Goal: Task Accomplishment & Management: Use online tool/utility

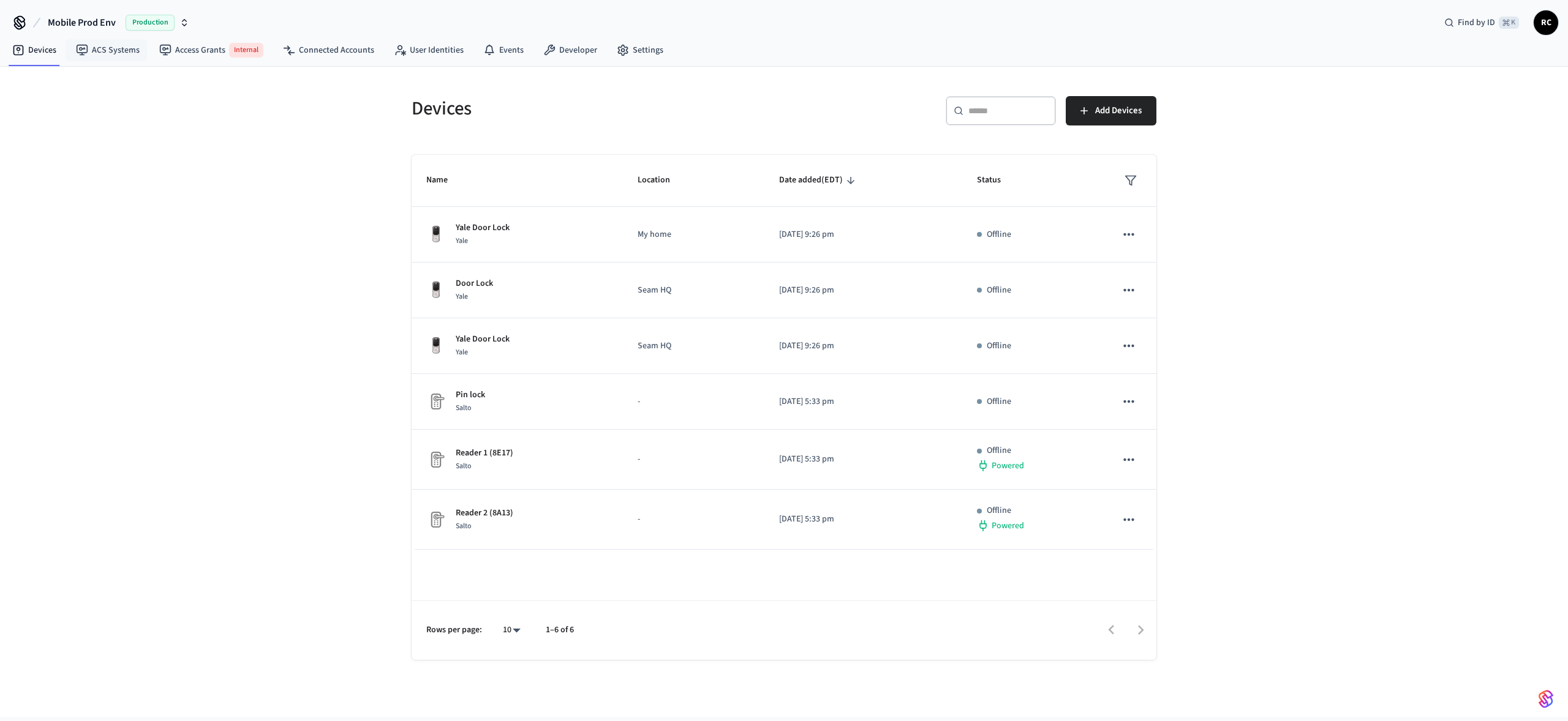
click at [84, 23] on span "Mobile Prod Env" at bounding box center [82, 23] width 68 height 15
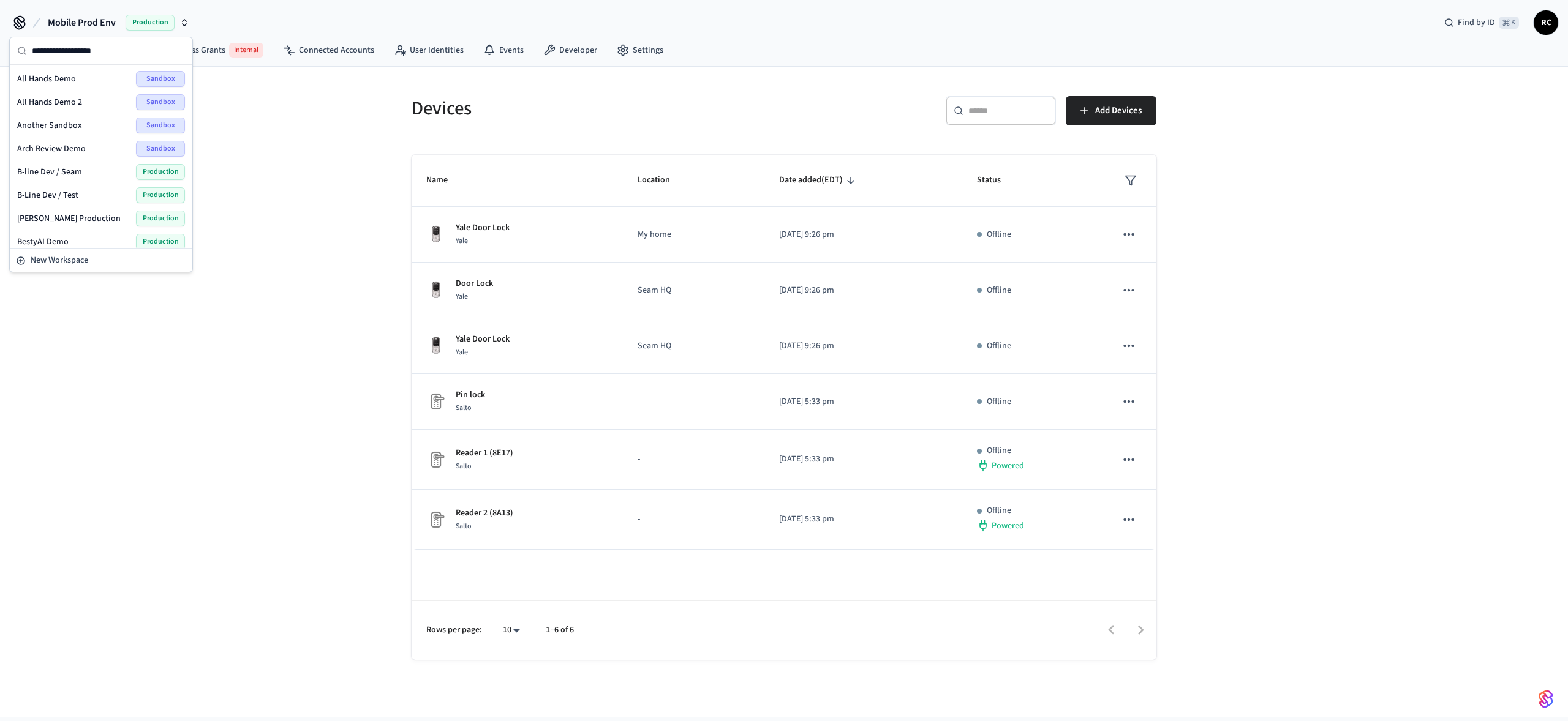
click at [66, 218] on span "[PERSON_NAME] Production" at bounding box center [69, 218] width 103 height 12
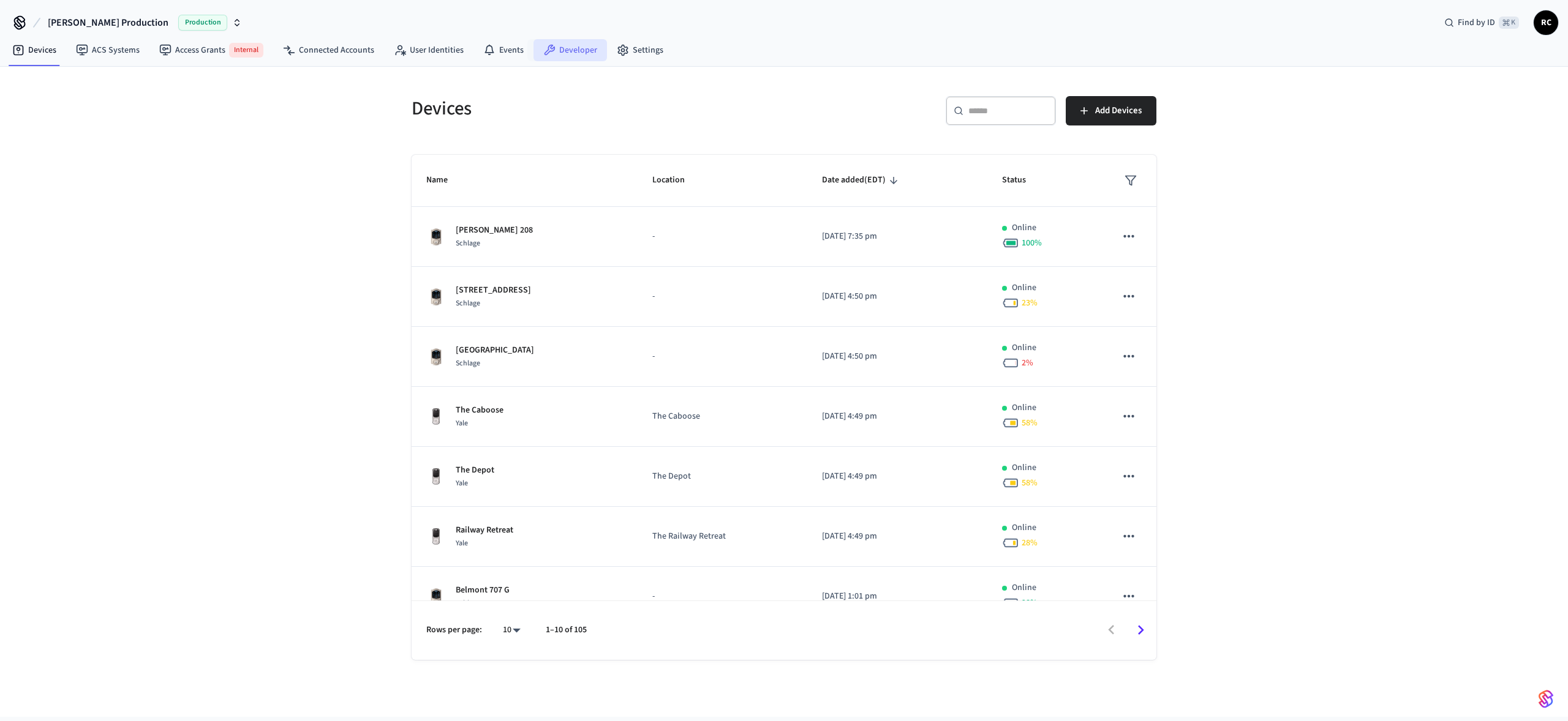
click at [549, 44] on link "Developer" at bounding box center [570, 50] width 74 height 22
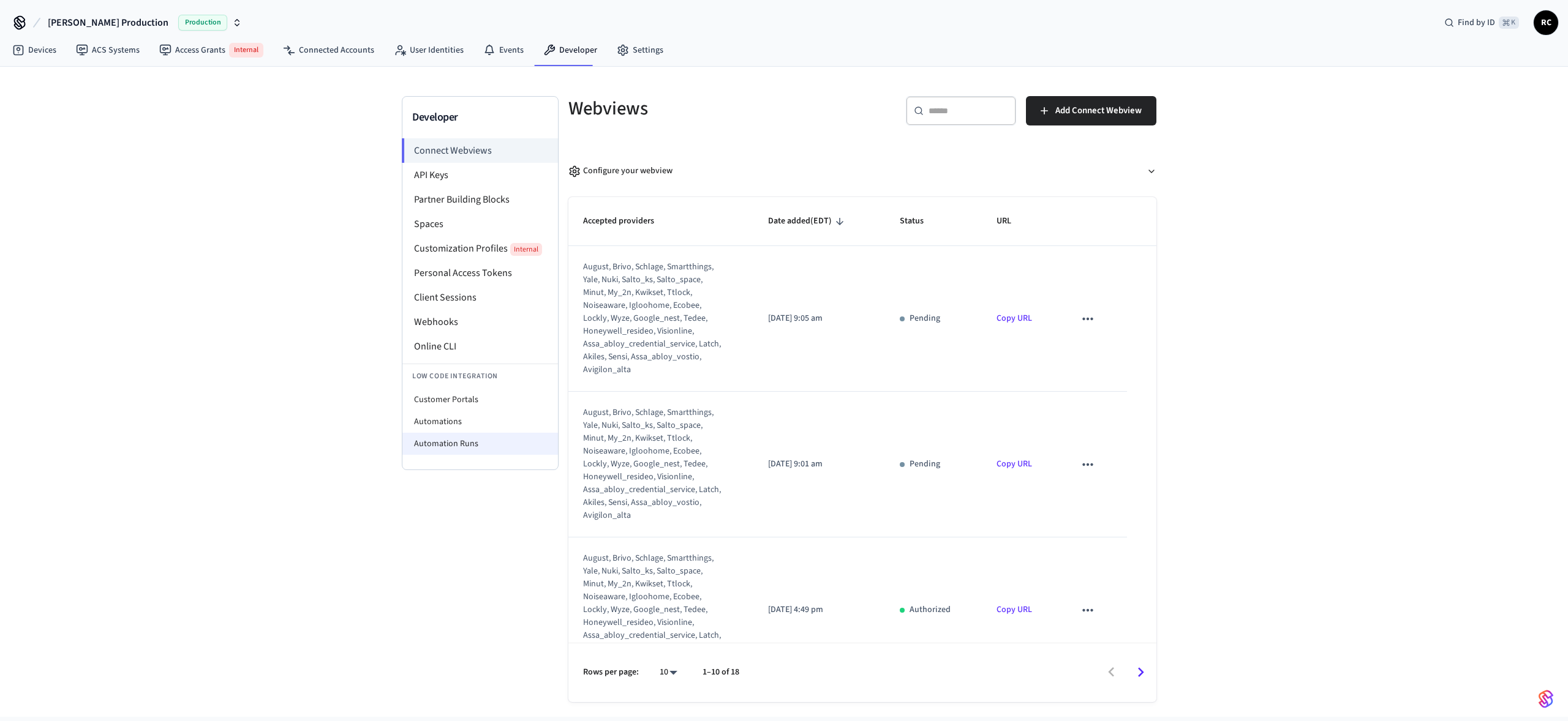
click at [476, 435] on li "Automation Runs" at bounding box center [480, 443] width 156 height 22
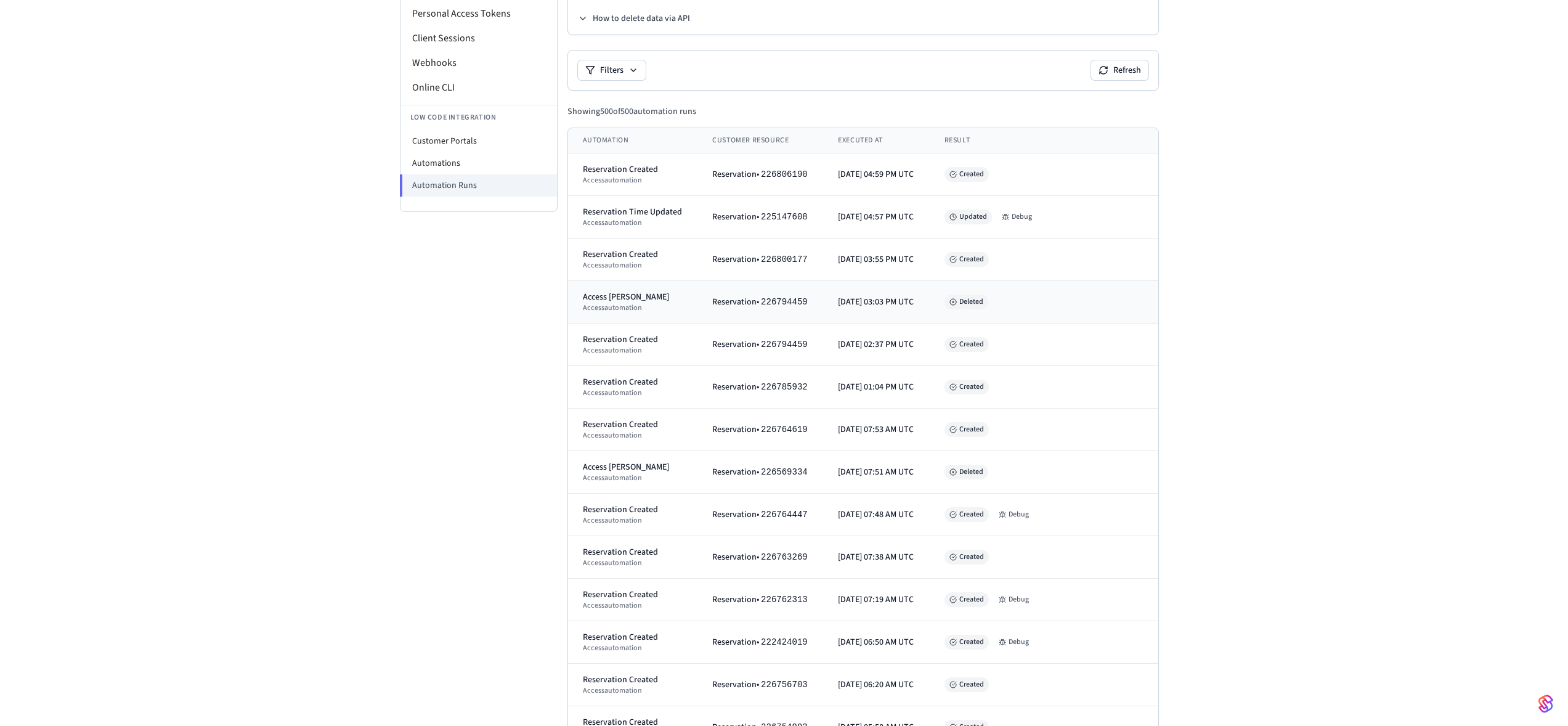
scroll to position [261, 0]
click at [1008, 218] on icon at bounding box center [1007, 218] width 1 height 0
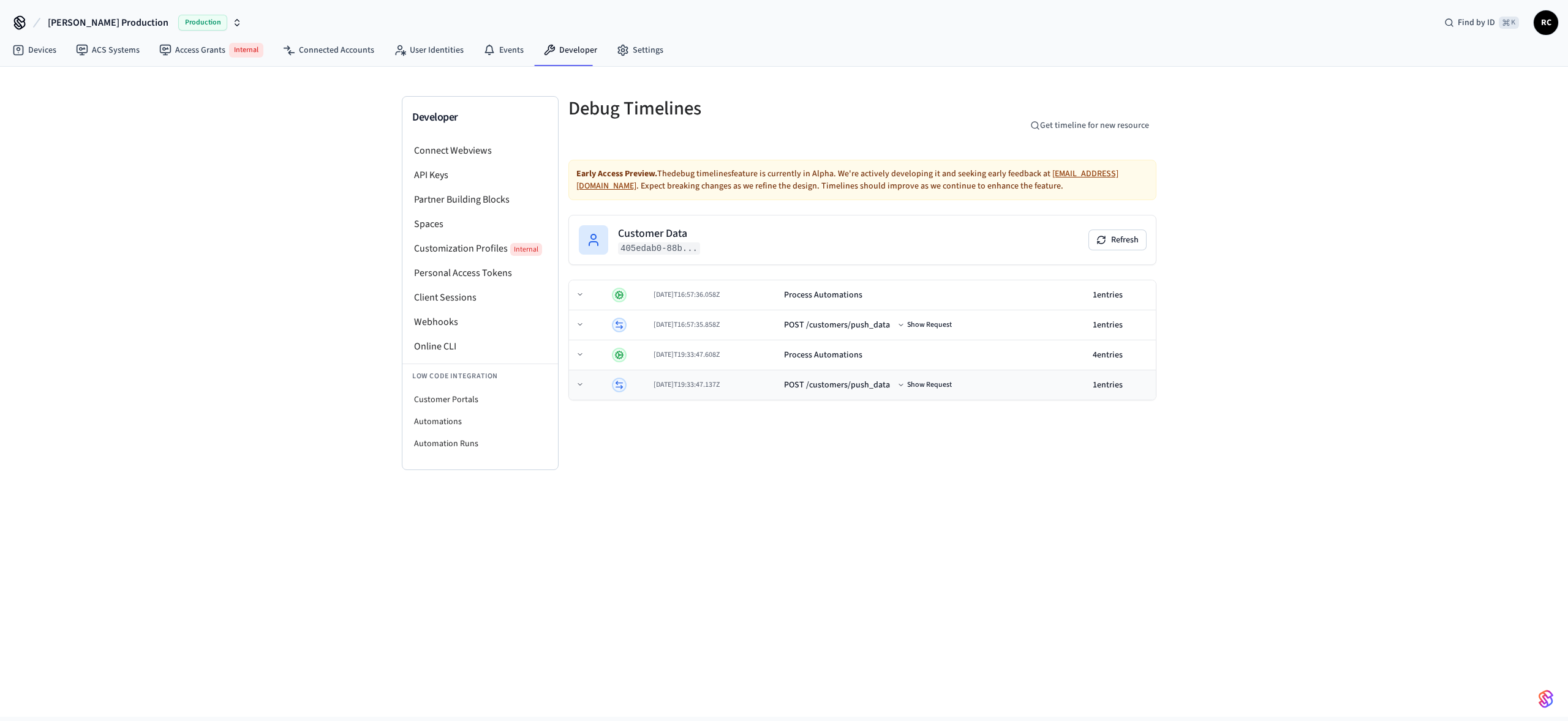
click at [774, 387] on div "[DATE]T19:33:47.137Z" at bounding box center [714, 385] width 121 height 10
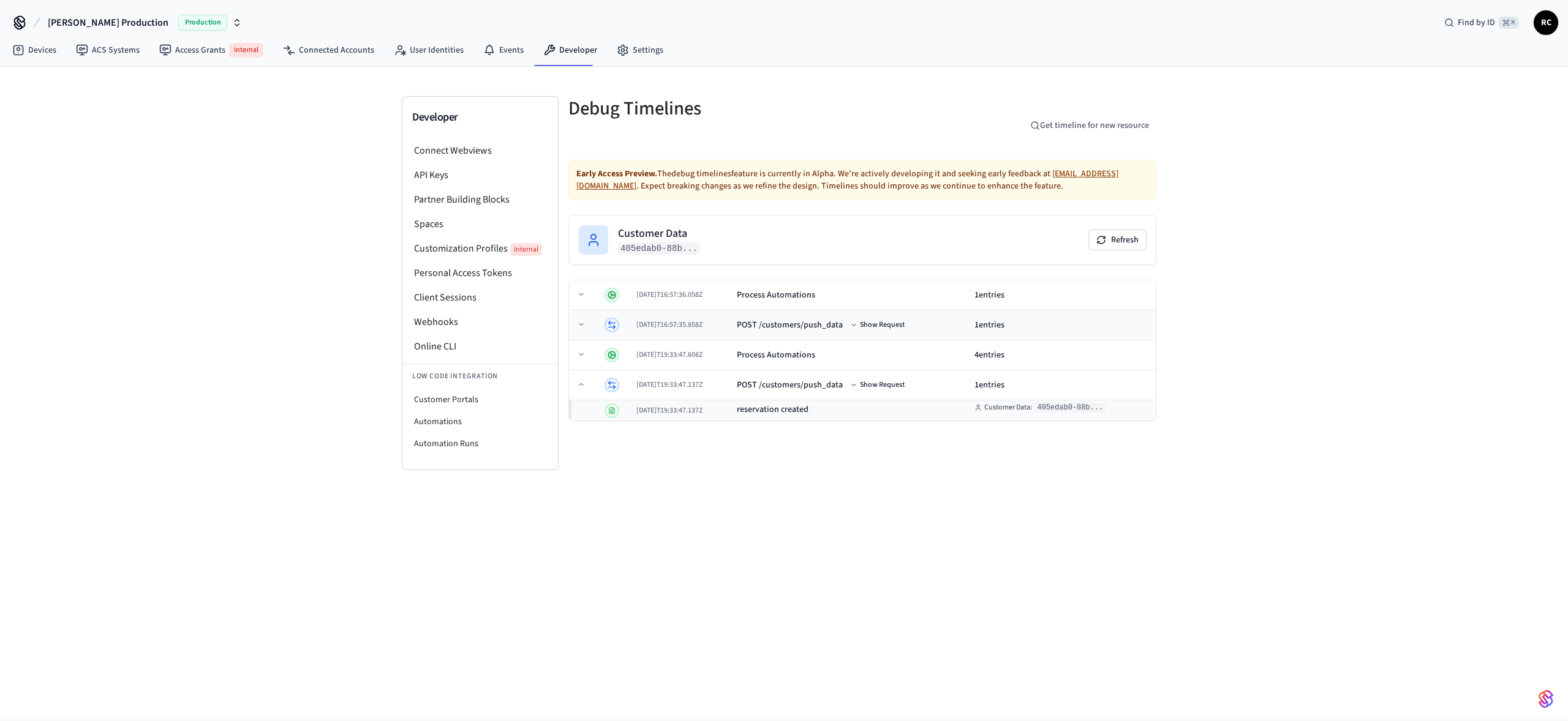
click at [774, 318] on div "POST /customers/push_data Show Request" at bounding box center [851, 325] width 228 height 15
click at [803, 376] on div "Process Automations" at bounding box center [776, 376] width 78 height 12
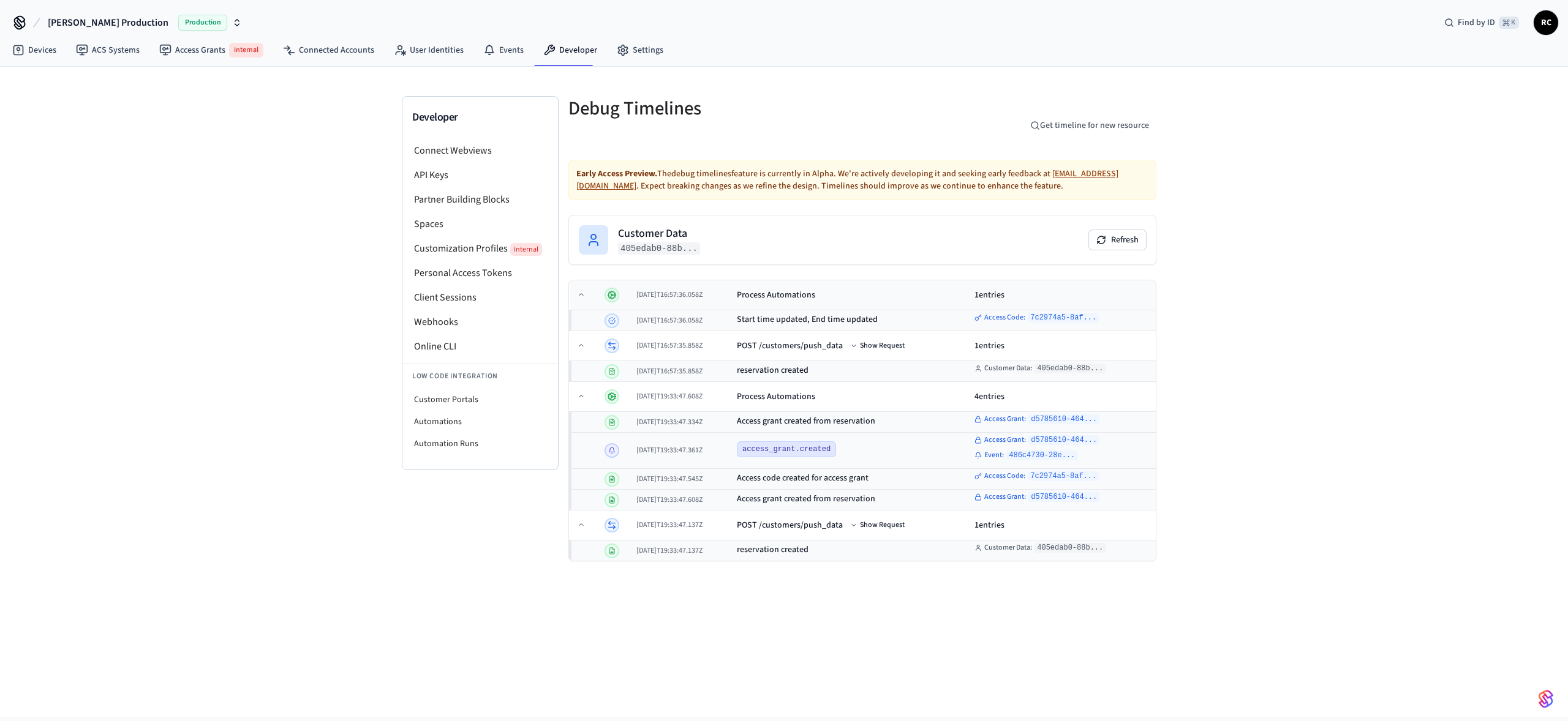
click at [815, 300] on div "Process Automations" at bounding box center [776, 295] width 78 height 12
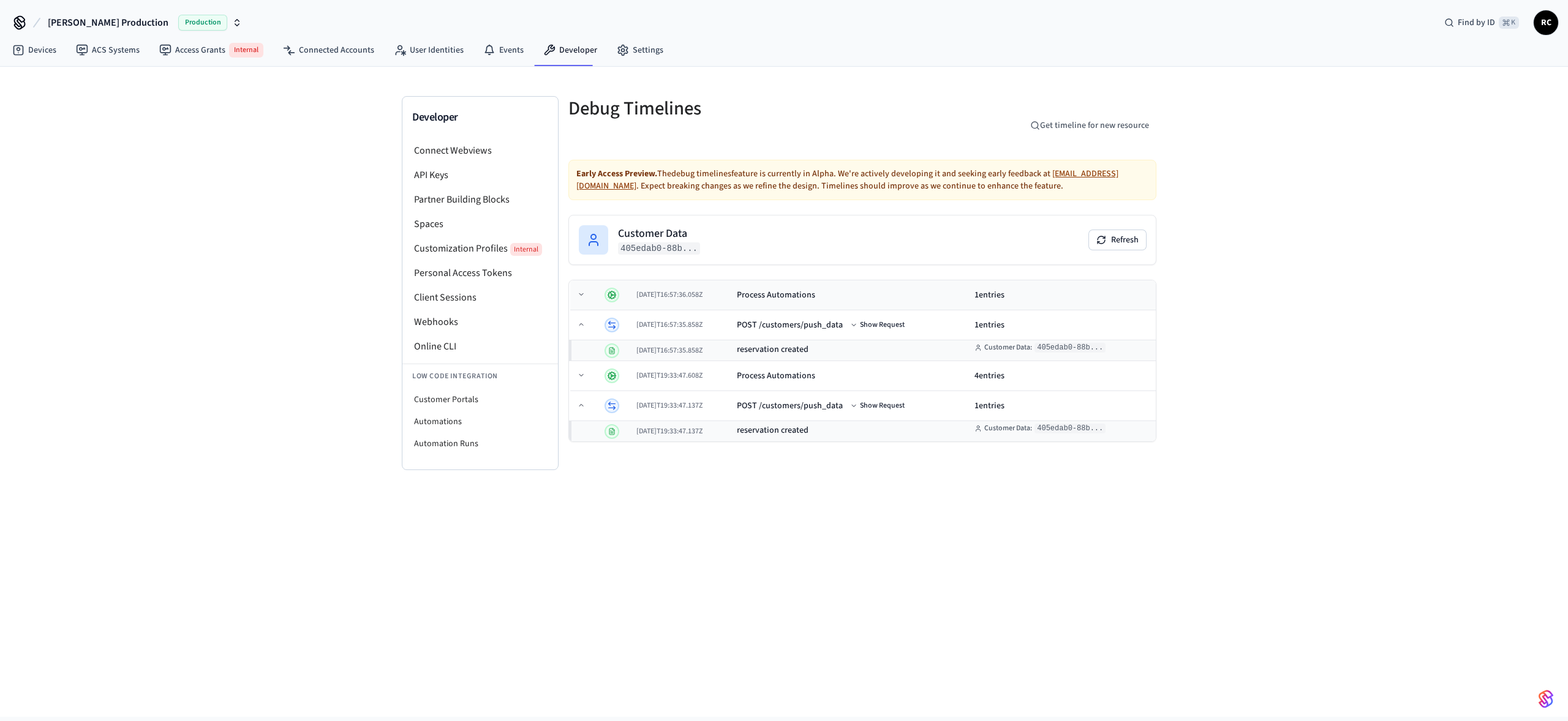
click at [815, 300] on div "Process Automations" at bounding box center [776, 295] width 78 height 12
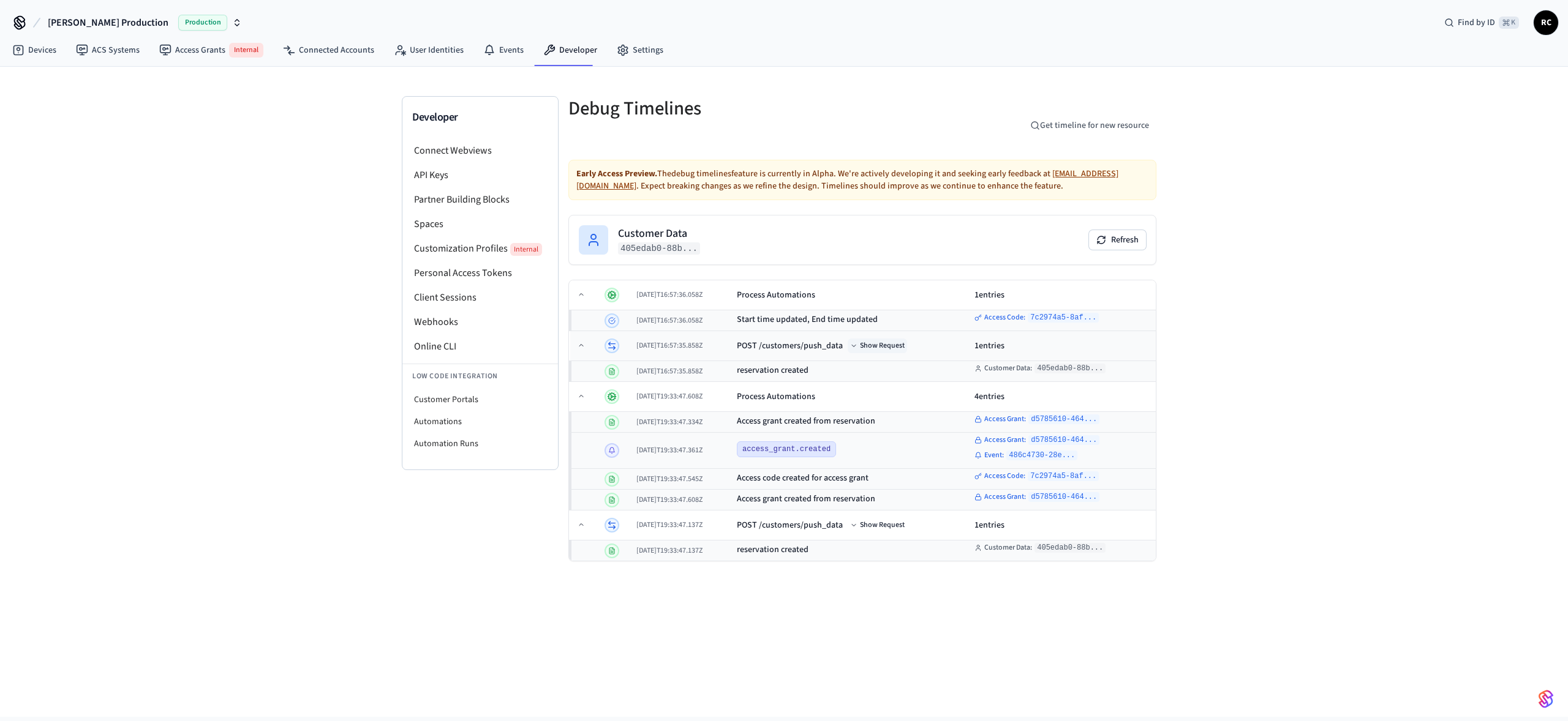
click at [903, 346] on button "Show Request" at bounding box center [877, 346] width 59 height 15
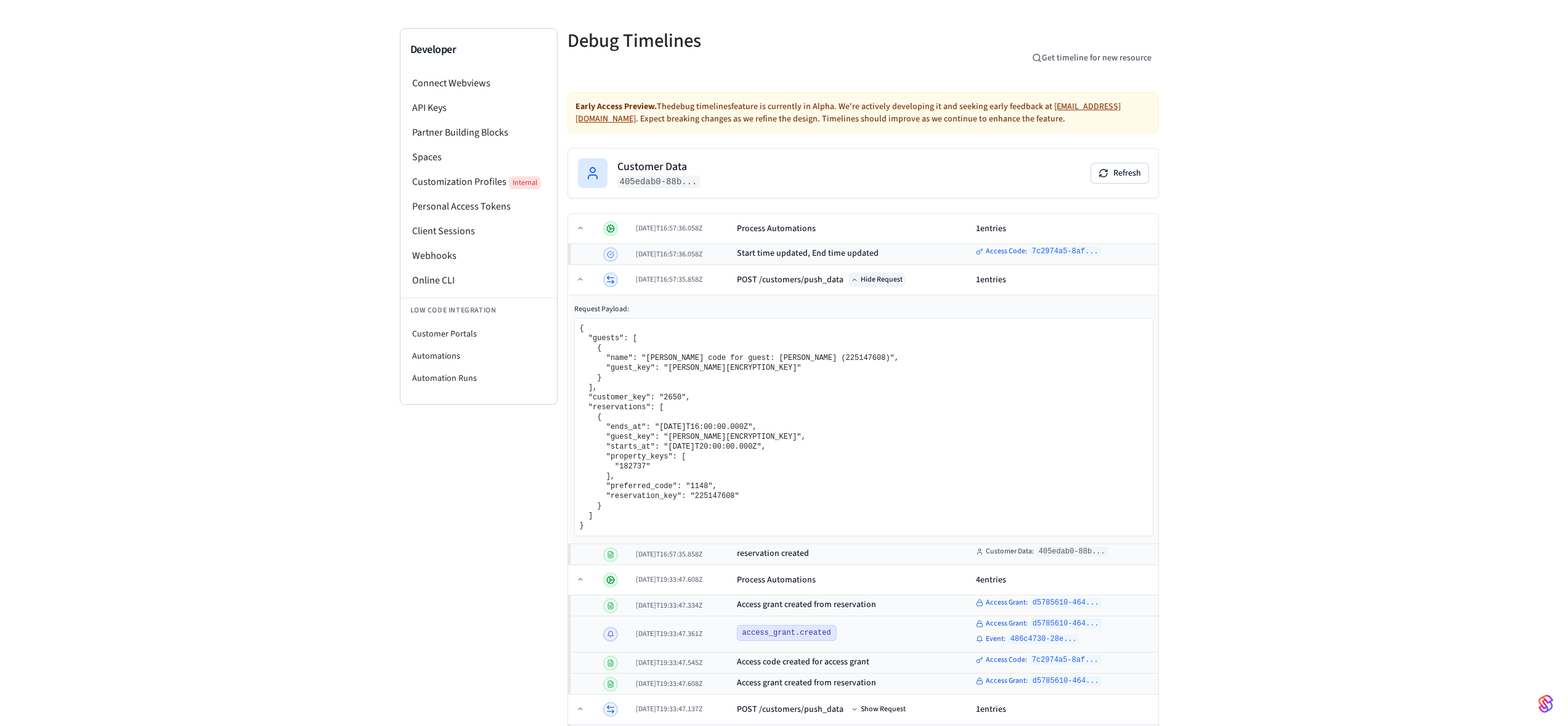
scroll to position [108, 0]
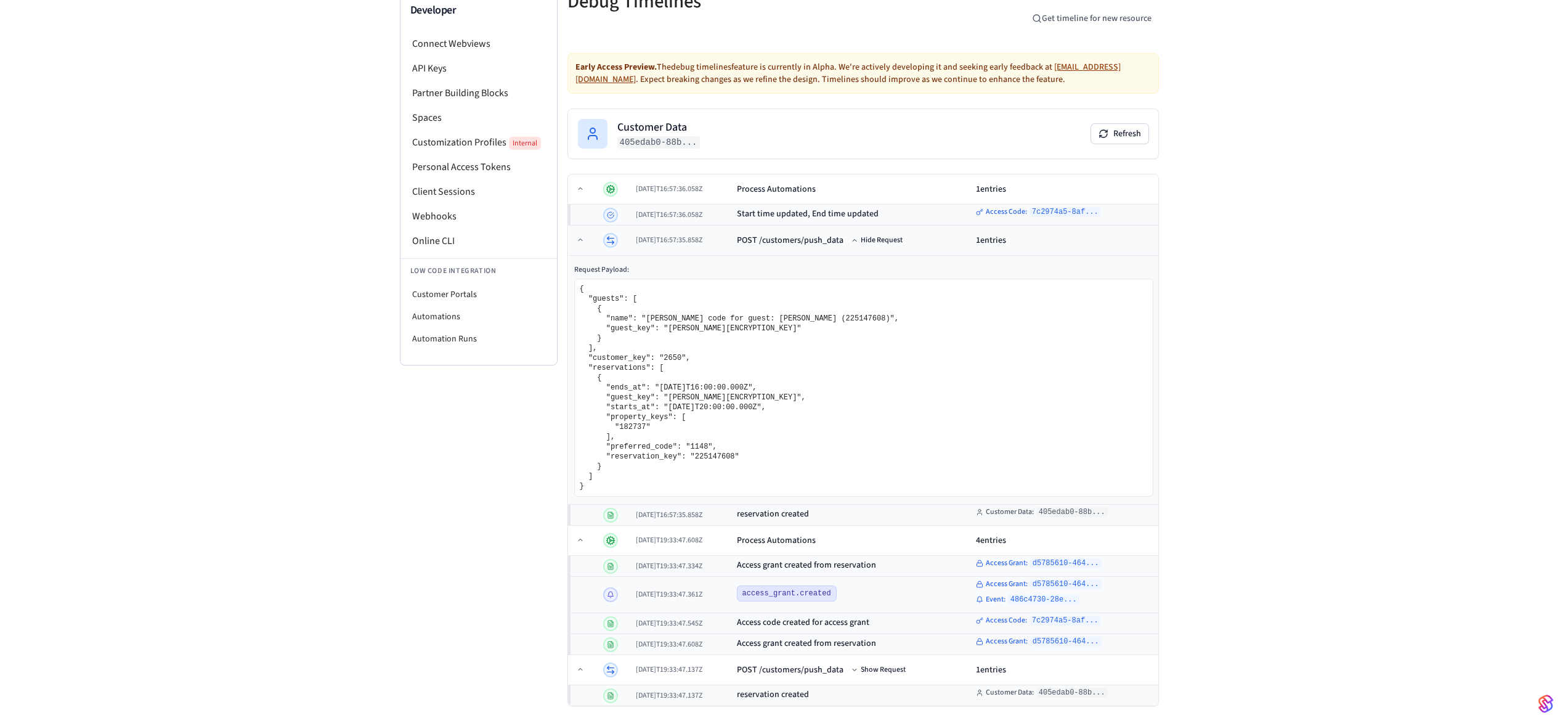
click at [755, 241] on div "POST /customers/push_data" at bounding box center [791, 241] width 107 height 12
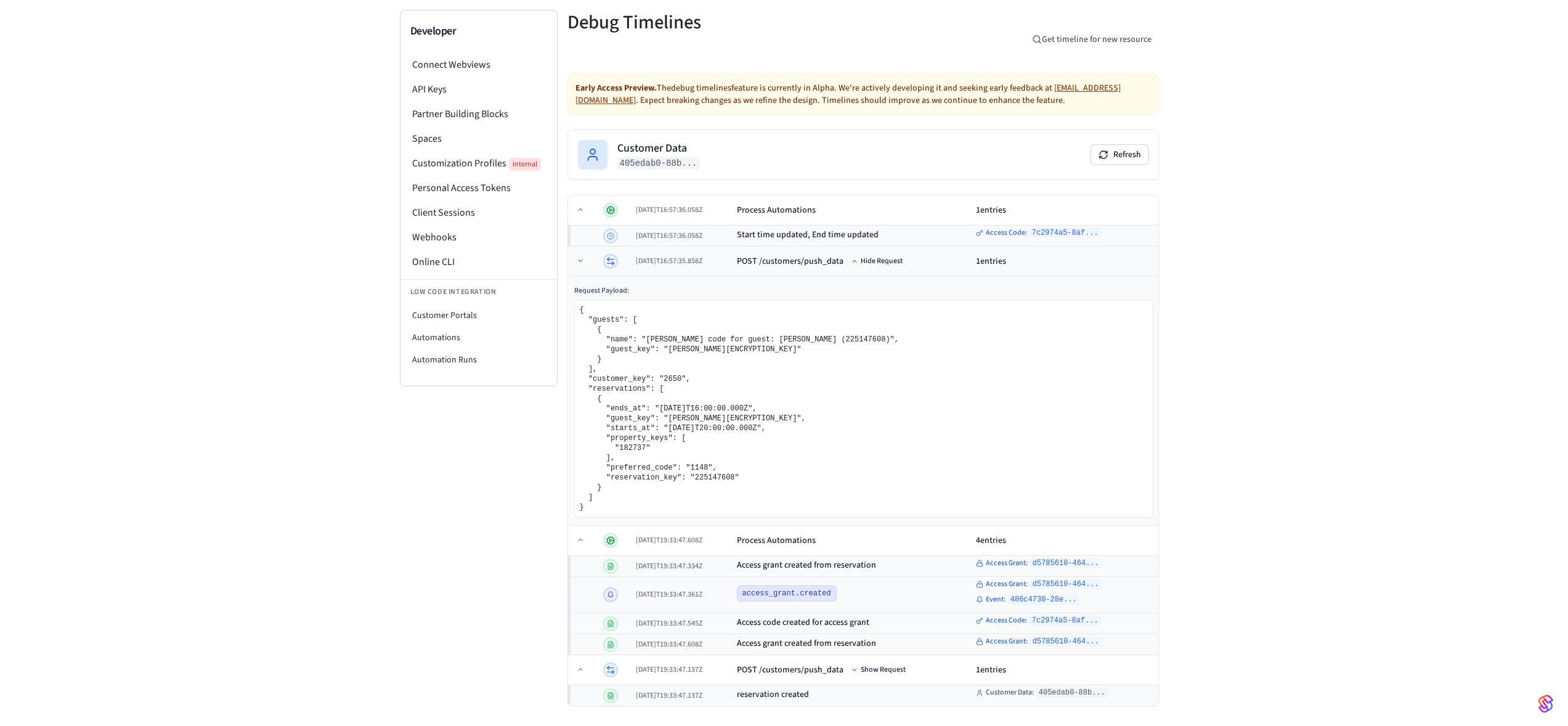
scroll to position [87, 0]
click at [762, 545] on div "Process Automations" at bounding box center [777, 541] width 79 height 12
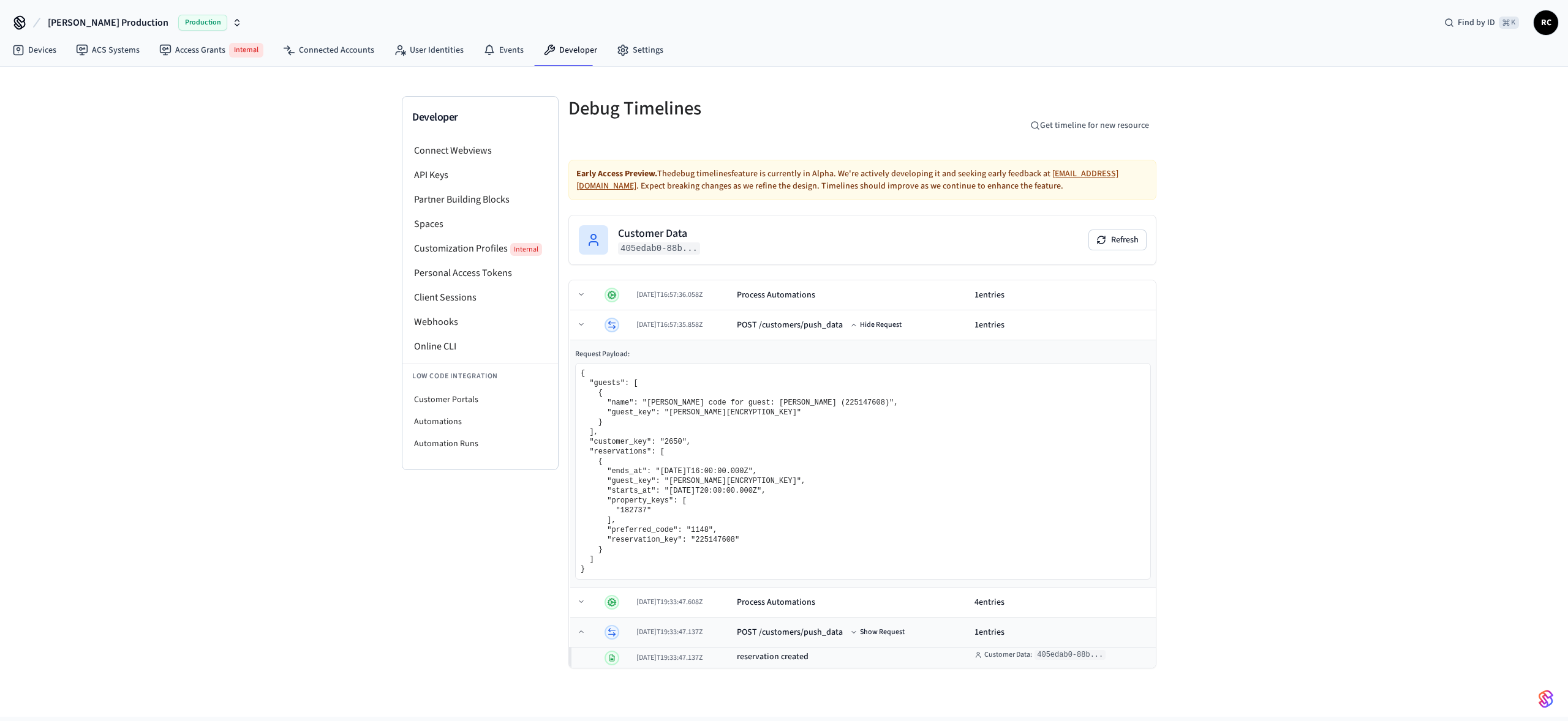
click at [747, 622] on td "POST /customers/push_data Show Request" at bounding box center [850, 632] width 237 height 30
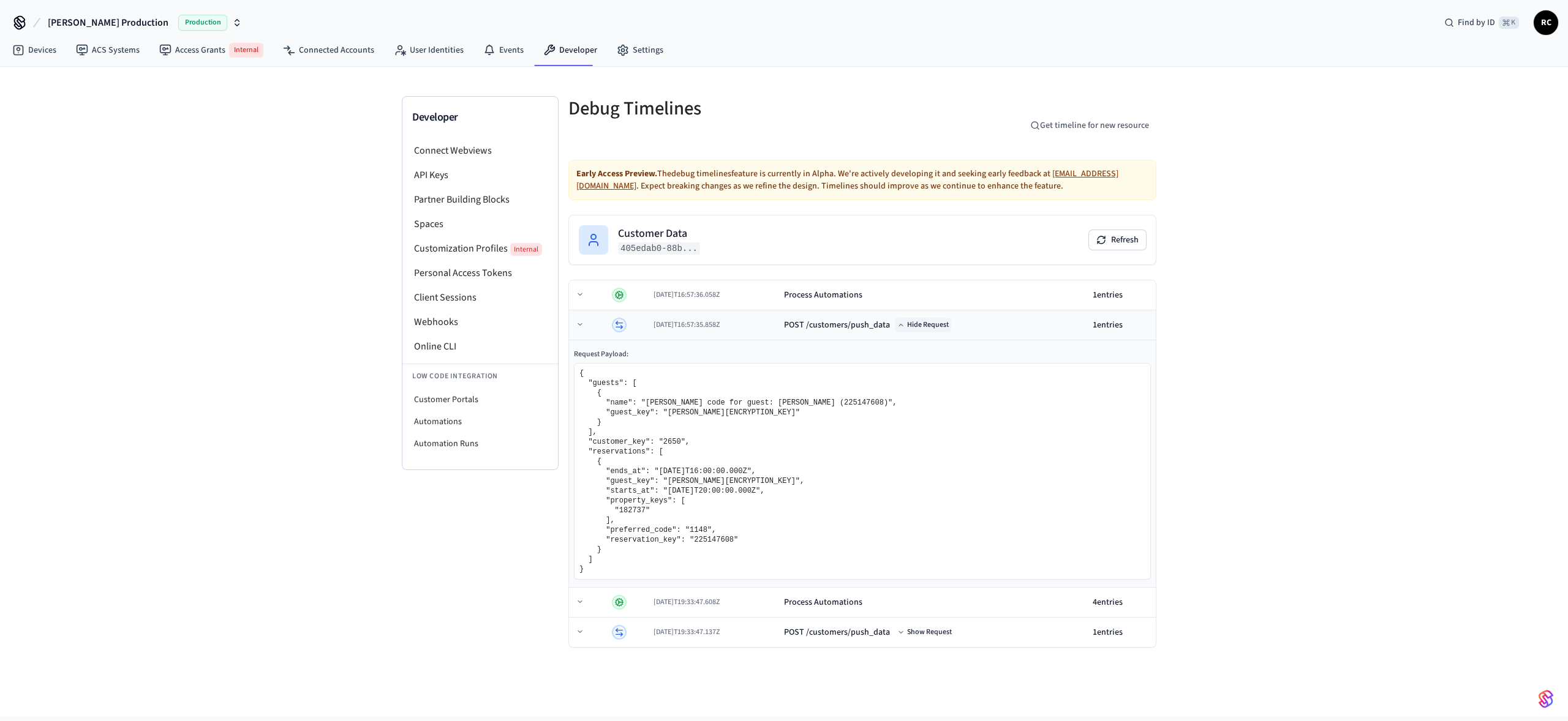
click at [947, 320] on button "Hide Request" at bounding box center [922, 325] width 56 height 15
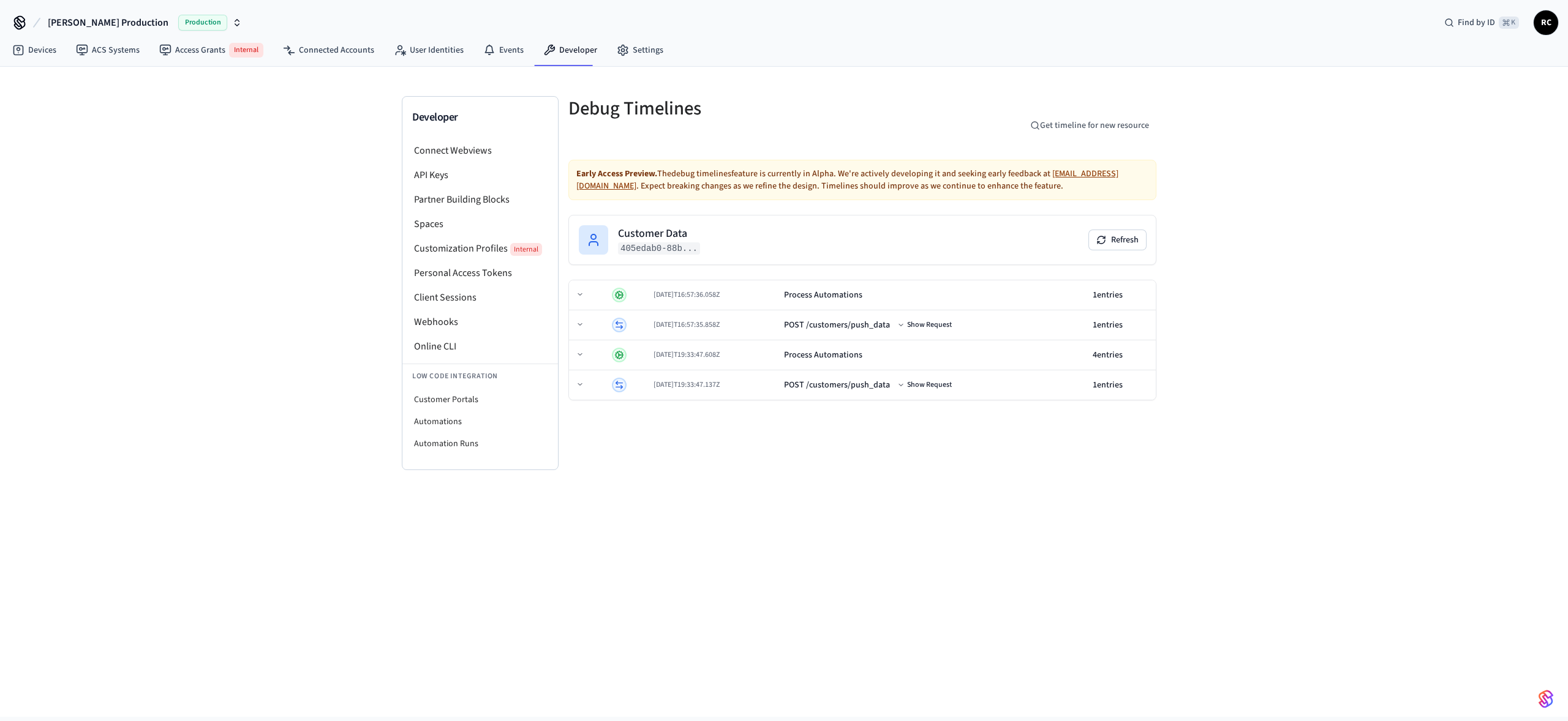
click at [869, 476] on div "Developer Connect Webviews API Keys Partner Building Blocks Spaces Customizatio…" at bounding box center [784, 392] width 1568 height 650
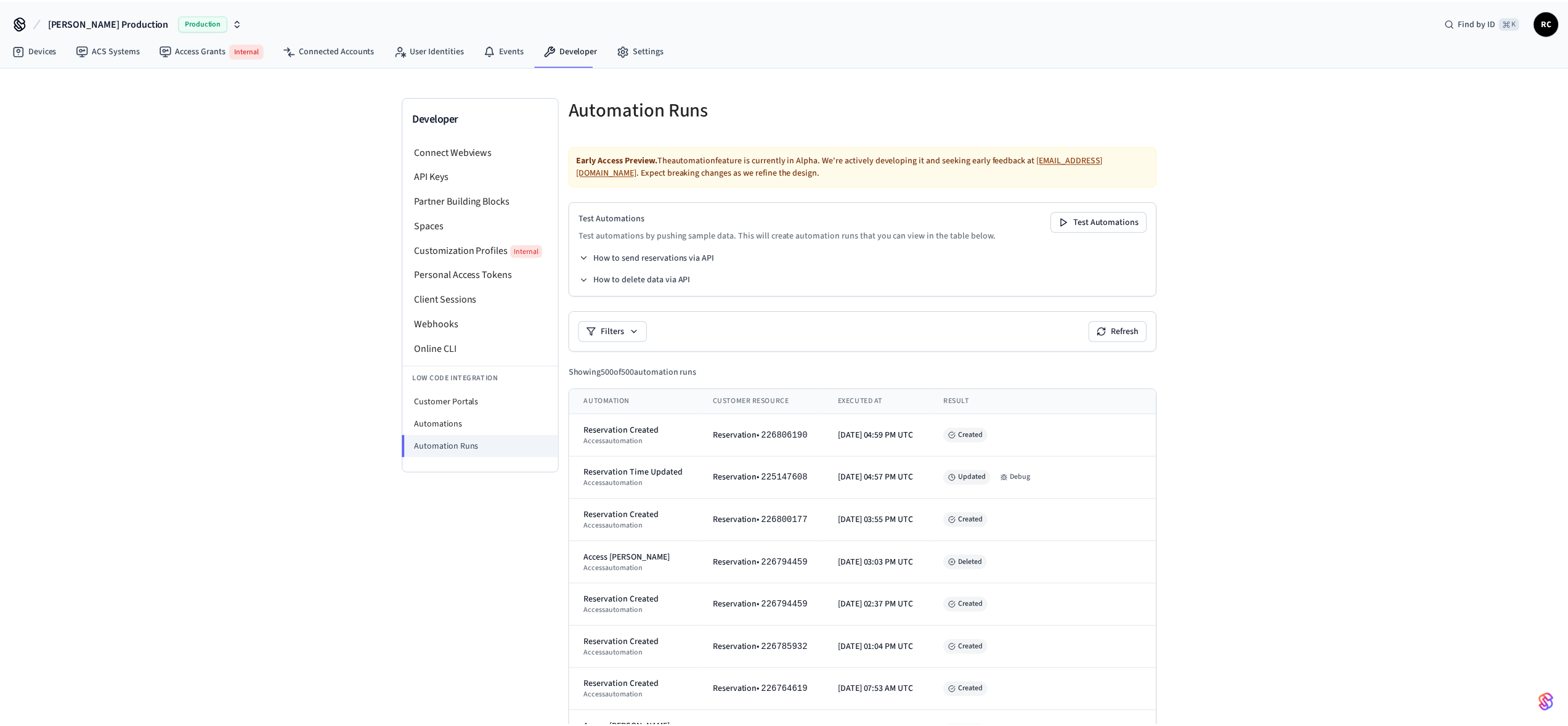
scroll to position [261, 0]
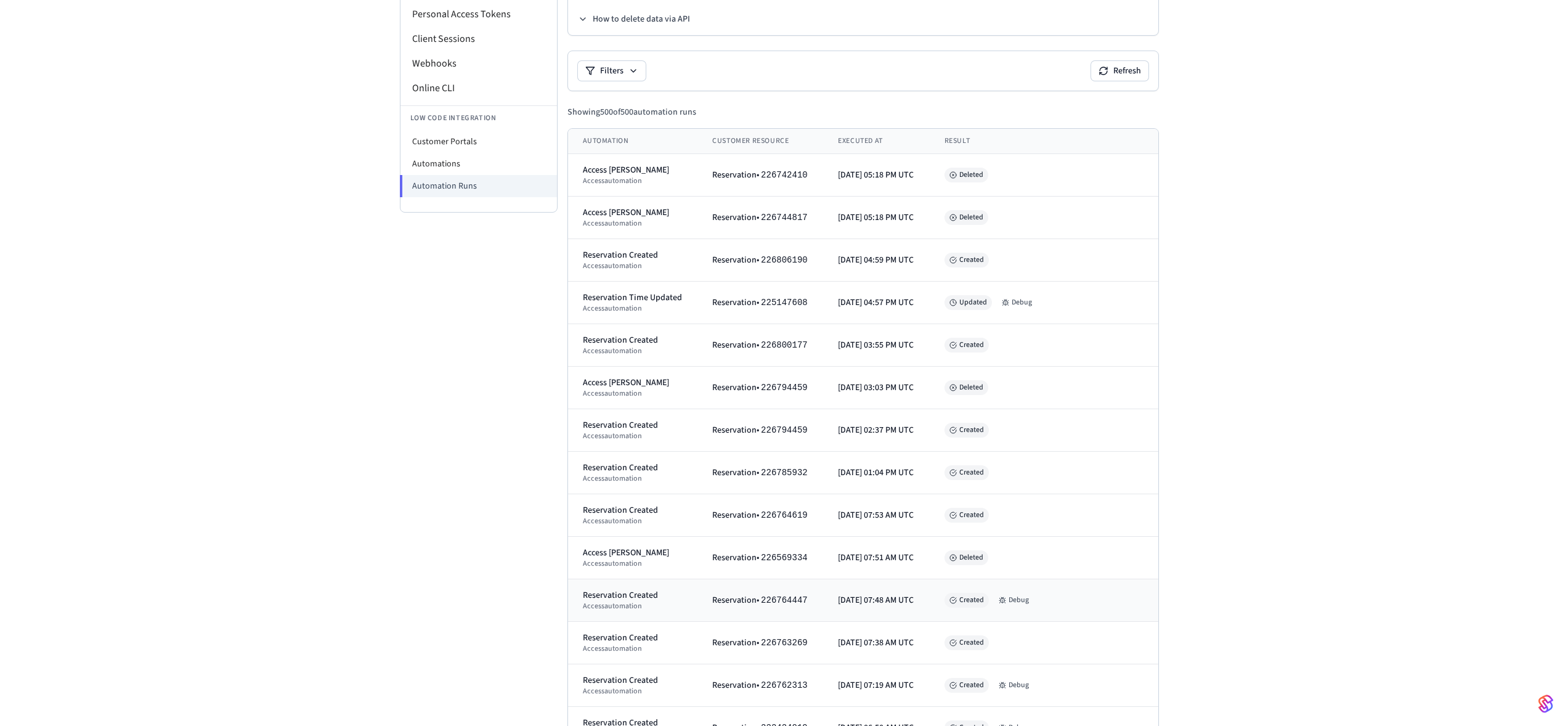
click at [736, 605] on div "Reservation • 226764447" at bounding box center [760, 600] width 96 height 12
click at [1034, 599] on button "Debug" at bounding box center [1014, 600] width 40 height 15
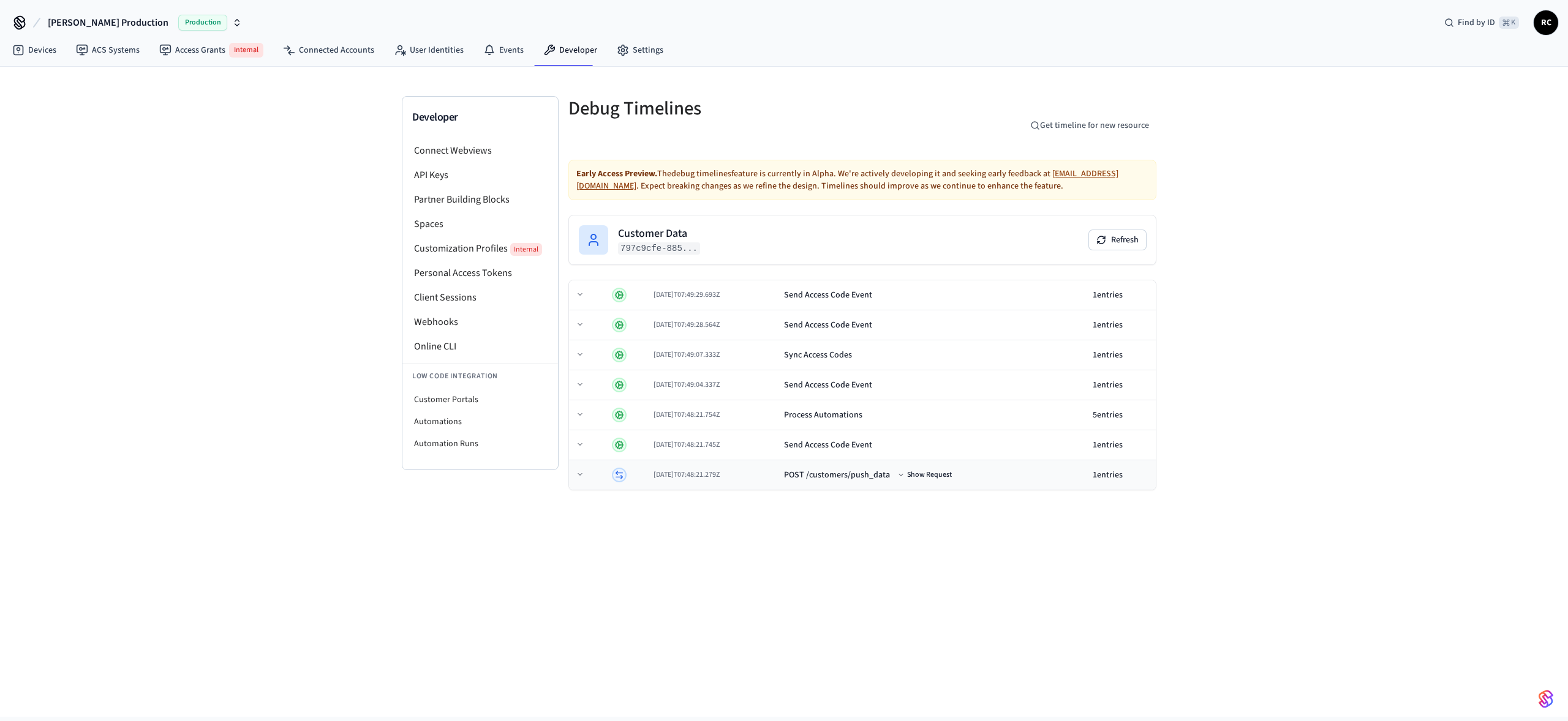
click at [774, 470] on div "[DATE]T07:48:21.279Z" at bounding box center [714, 474] width 121 height 10
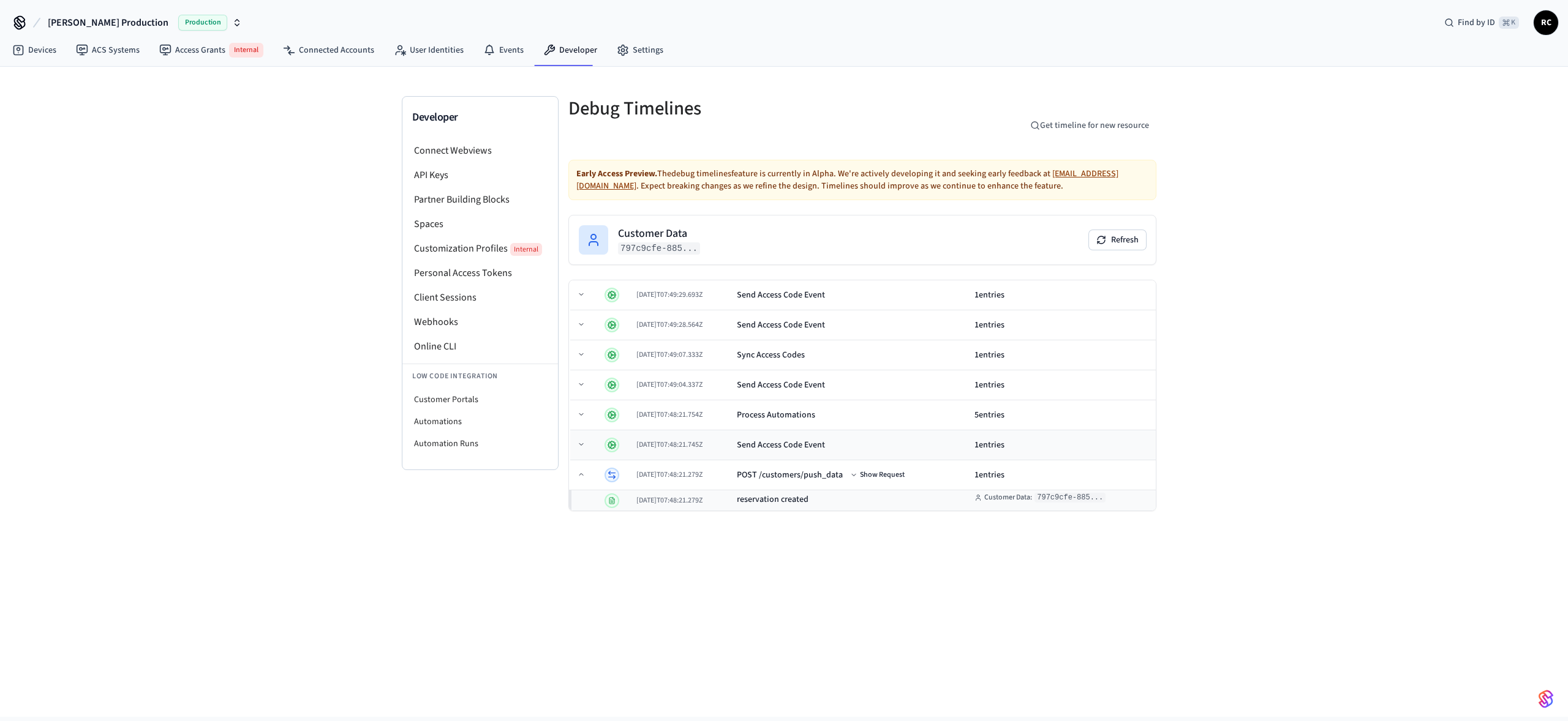
click at [805, 433] on td "Send Access Code Event" at bounding box center [850, 445] width 237 height 30
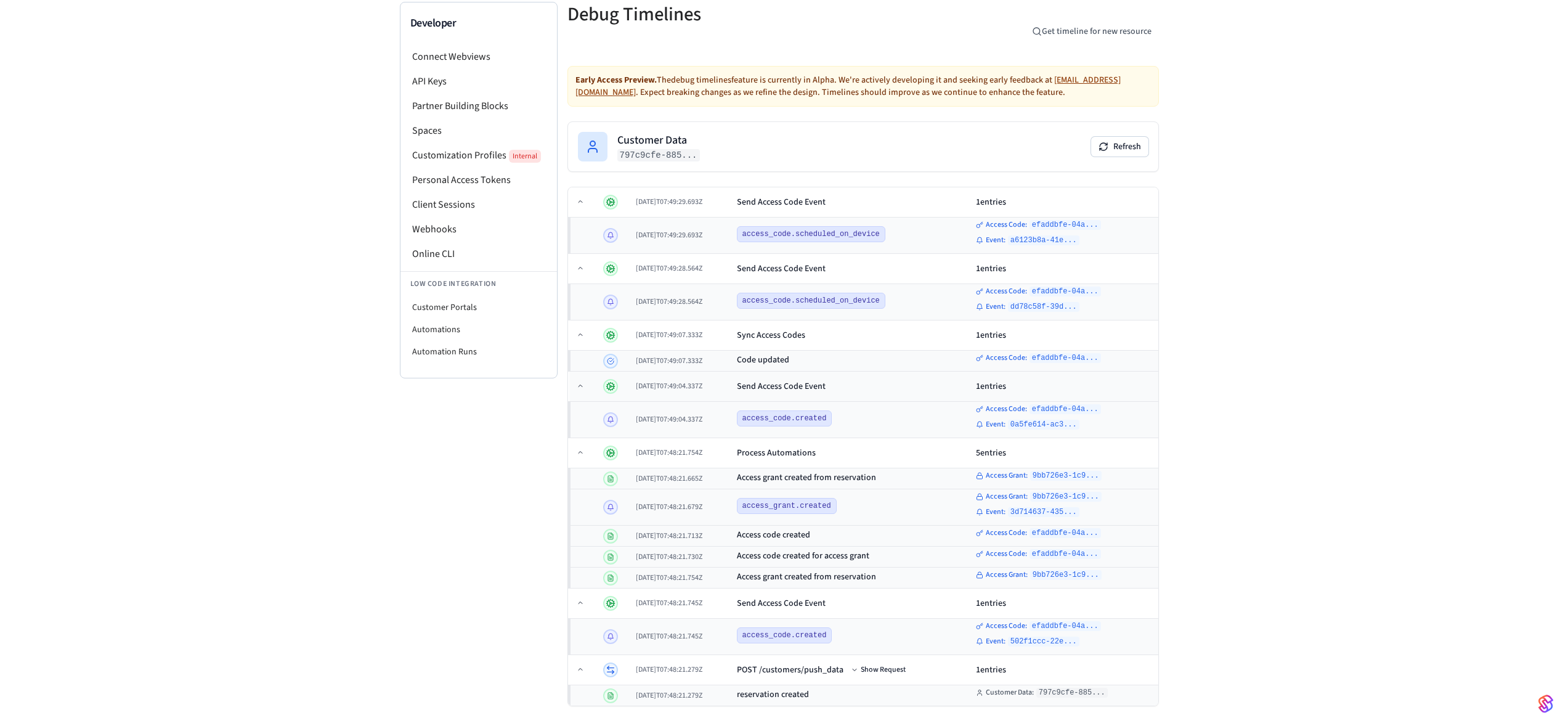
scroll to position [93, 0]
click at [332, 462] on div "Developer Connect Webviews API Keys Partner Building Blocks Spaces Customizatio…" at bounding box center [784, 352] width 1568 height 754
click at [1251, 335] on div "Developer Connect Webviews API Keys Partner Building Blocks Spaces Customizatio…" at bounding box center [784, 352] width 1568 height 754
click at [344, 519] on div "Developer Connect Webviews API Keys Partner Building Blocks Spaces Customizatio…" at bounding box center [784, 352] width 1568 height 754
click at [360, 562] on div "Developer Connect Webviews API Keys Partner Building Blocks Spaces Customizatio…" at bounding box center [784, 352] width 1568 height 754
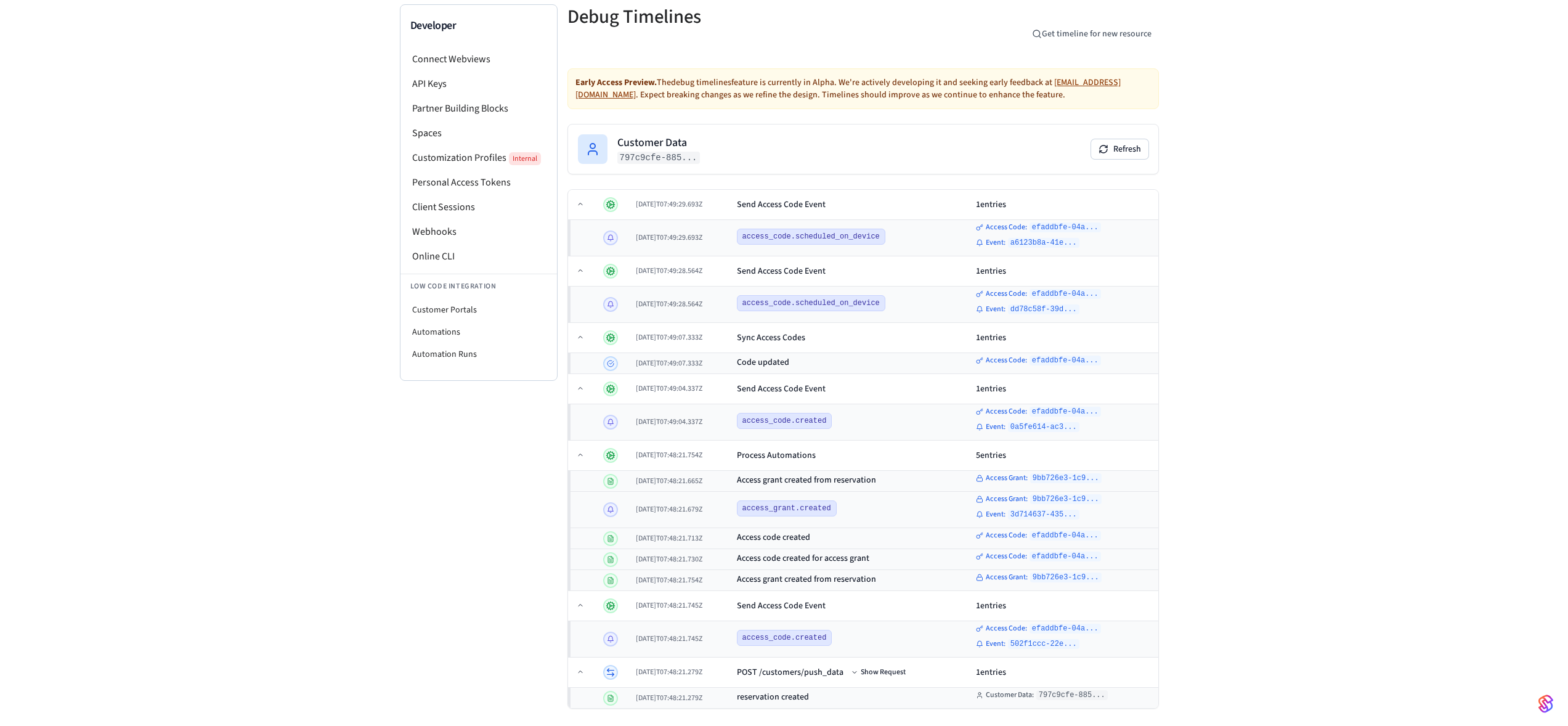
click at [370, 564] on div "Developer Connect Webviews API Keys Partner Building Blocks Spaces Customizatio…" at bounding box center [784, 352] width 1568 height 754
click at [1261, 421] on div "Developer Connect Webviews API Keys Partner Building Blocks Spaces Customizatio…" at bounding box center [784, 352] width 1568 height 754
click at [321, 444] on div "Developer Connect Webviews API Keys Partner Building Blocks Spaces Customizatio…" at bounding box center [784, 352] width 1568 height 754
click at [1332, 511] on div "Developer Connect Webviews API Keys Partner Building Blocks Spaces Customizatio…" at bounding box center [784, 352] width 1568 height 754
